Goal: Browse casually

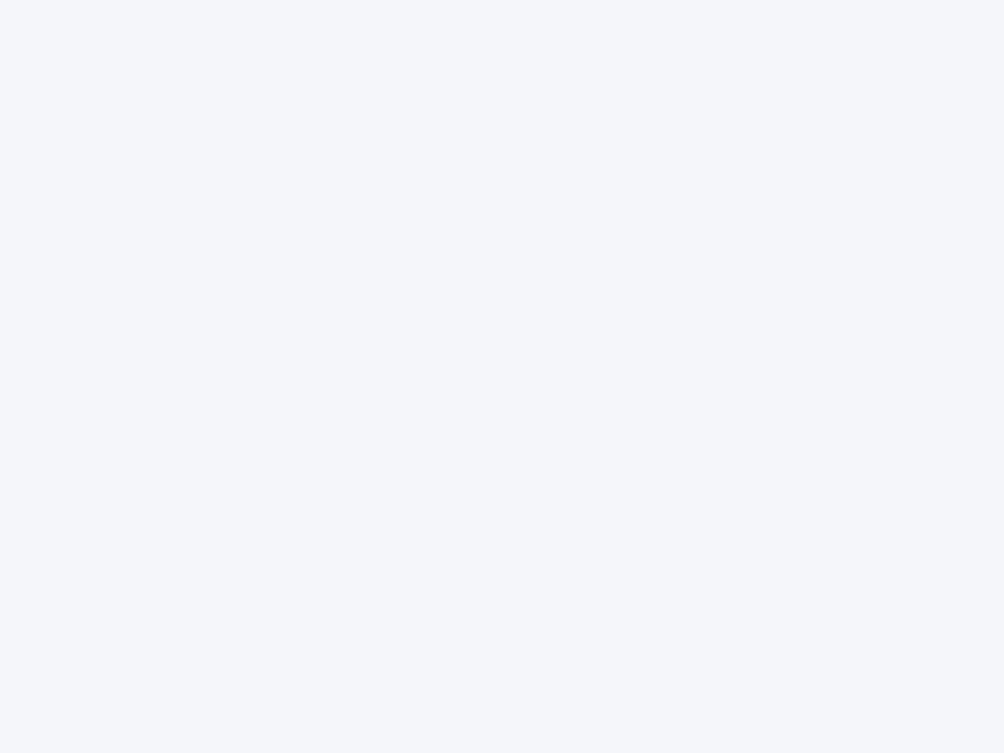
click at [502, 377] on div at bounding box center [502, 376] width 1004 height 753
